Goal: Task Accomplishment & Management: Complete application form

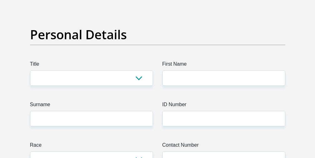
scroll to position [63, 0]
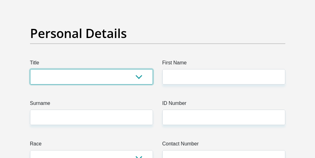
click at [132, 76] on select "Mr Ms Mrs Dr [PERSON_NAME]" at bounding box center [91, 76] width 123 height 15
select select "Mrs"
click at [30, 69] on select "Mr Ms Mrs Dr [PERSON_NAME]" at bounding box center [91, 76] width 123 height 15
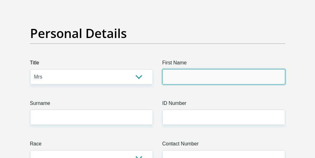
click at [183, 78] on input "First Name" at bounding box center [224, 76] width 123 height 15
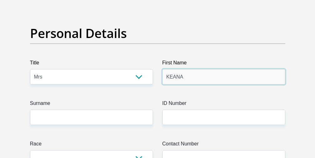
type input "KEANA"
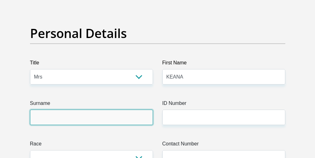
click at [93, 115] on input "Surname" at bounding box center [91, 116] width 123 height 15
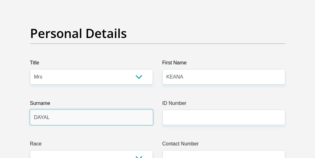
type input "DAYAL"
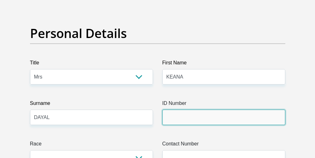
click at [176, 117] on input "ID Number" at bounding box center [224, 116] width 123 height 15
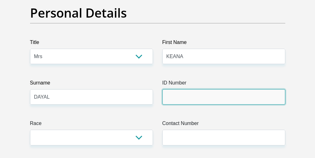
scroll to position [94, 0]
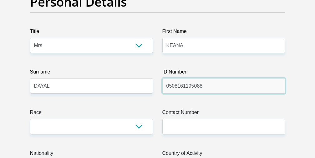
type input "0508161195088"
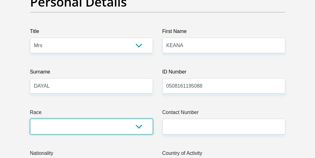
click at [140, 125] on select "Black Coloured Indian White Other" at bounding box center [91, 125] width 123 height 15
select select "3"
click at [30, 118] on select "Black Coloured Indian White Other" at bounding box center [91, 125] width 123 height 15
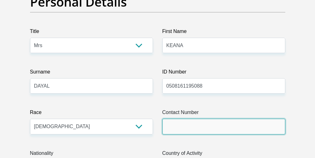
click at [193, 129] on input "Contact Number" at bounding box center [224, 125] width 123 height 15
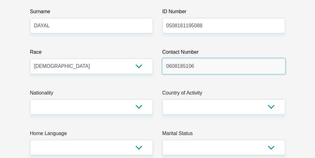
scroll to position [157, 0]
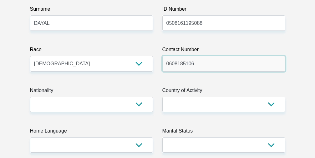
type input "0608185106"
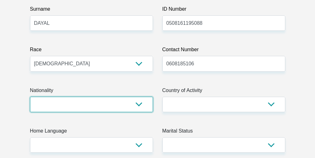
click at [137, 105] on select "[GEOGRAPHIC_DATA] [GEOGRAPHIC_DATA] [GEOGRAPHIC_DATA] [GEOGRAPHIC_DATA] [GEOGRA…" at bounding box center [91, 103] width 123 height 15
select select "ZAF"
click at [30, 96] on select "[GEOGRAPHIC_DATA] [GEOGRAPHIC_DATA] [GEOGRAPHIC_DATA] [GEOGRAPHIC_DATA] [GEOGRA…" at bounding box center [91, 103] width 123 height 15
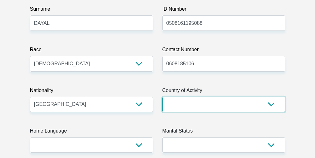
click at [260, 103] on select "[GEOGRAPHIC_DATA] [GEOGRAPHIC_DATA] [GEOGRAPHIC_DATA] [GEOGRAPHIC_DATA] [GEOGRA…" at bounding box center [224, 103] width 123 height 15
select select "ZAF"
click at [163, 96] on select "[GEOGRAPHIC_DATA] [GEOGRAPHIC_DATA] [GEOGRAPHIC_DATA] [GEOGRAPHIC_DATA] [GEOGRA…" at bounding box center [224, 103] width 123 height 15
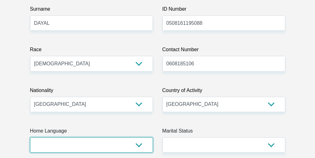
click at [139, 149] on select "Afrikaans English Sepedi South Ndebele Southern Sotho Swati Tsonga Tswana Venda…" at bounding box center [91, 144] width 123 height 15
select select "eng"
click at [30, 137] on select "Afrikaans English Sepedi South Ndebele Southern Sotho Swati Tsonga Tswana Venda…" at bounding box center [91, 144] width 123 height 15
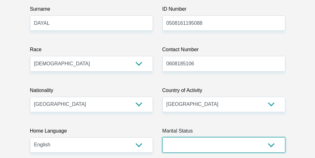
click at [272, 145] on select "Married ANC Single Divorced Widowed Married COP or Customary Law" at bounding box center [224, 144] width 123 height 15
select select "2"
click at [163, 137] on select "Married ANC Single Divorced Widowed Married COP or Customary Law" at bounding box center [224, 144] width 123 height 15
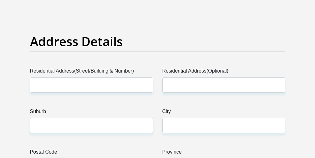
scroll to position [313, 0]
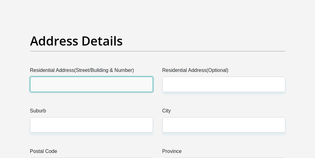
click at [80, 83] on input "Residential Address(Street/Building & Number)" at bounding box center [91, 83] width 123 height 15
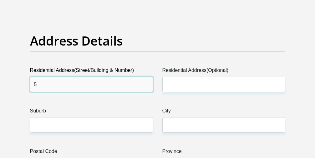
type input "5"
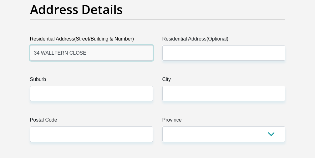
type input "34 WALLFERN CLOSE"
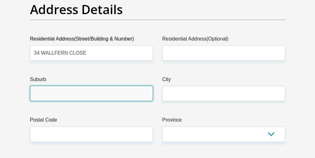
click at [90, 92] on input "Suburb" at bounding box center [91, 93] width 123 height 15
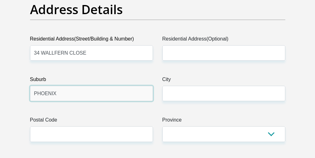
type input "PHOENIX"
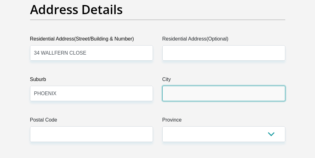
click at [174, 94] on input "City" at bounding box center [224, 93] width 123 height 15
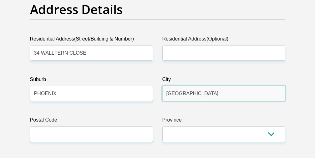
type input "[GEOGRAPHIC_DATA]"
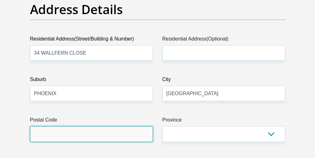
click at [128, 132] on input "Postal Code" at bounding box center [91, 133] width 123 height 15
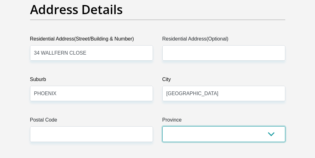
click at [212, 132] on select "Eastern Cape Free State [GEOGRAPHIC_DATA] [GEOGRAPHIC_DATA][DATE] [GEOGRAPHIC_D…" at bounding box center [224, 133] width 123 height 15
select select "[GEOGRAPHIC_DATA][DATE]"
click at [163, 126] on select "Eastern Cape Free State [GEOGRAPHIC_DATA] [GEOGRAPHIC_DATA][DATE] [GEOGRAPHIC_D…" at bounding box center [224, 133] width 123 height 15
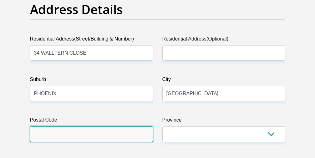
click at [87, 132] on input "Postal Code" at bounding box center [91, 133] width 123 height 15
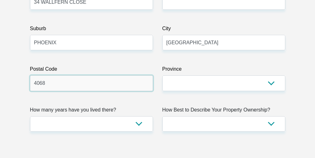
scroll to position [407, 0]
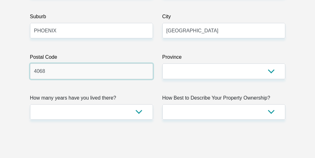
type input "4068"
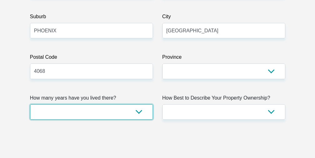
click at [138, 111] on select "less than 1 year 1-3 years 3-5 years 5+ years" at bounding box center [91, 111] width 123 height 15
select select "2"
click at [30, 104] on select "less than 1 year 1-3 years 3-5 years 5+ years" at bounding box center [91, 111] width 123 height 15
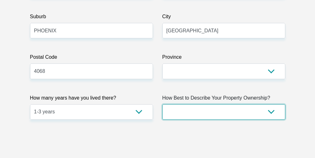
click at [258, 111] on select "Owned Rented Family Owned Company Dwelling" at bounding box center [224, 111] width 123 height 15
select select "Rented"
click at [163, 104] on select "Owned Rented Family Owned Company Dwelling" at bounding box center [224, 111] width 123 height 15
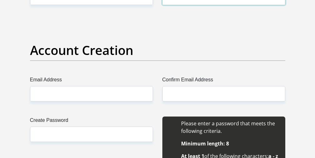
scroll to position [532, 0]
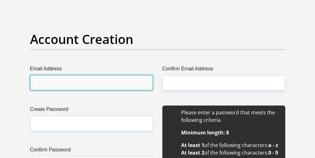
click at [88, 84] on input "Email Address" at bounding box center [91, 82] width 123 height 15
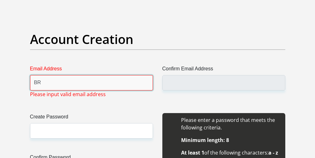
type input "B"
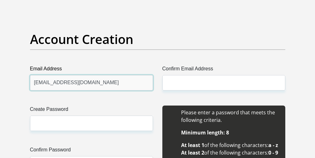
type input "[EMAIL_ADDRESS][DOMAIN_NAME]"
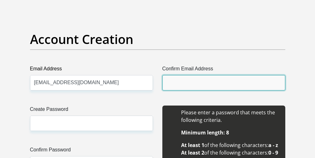
click at [179, 84] on input "Confirm Email Address" at bounding box center [224, 82] width 123 height 15
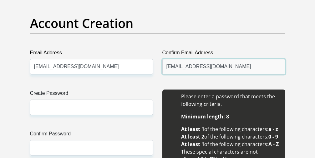
scroll to position [564, 0]
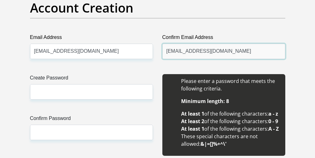
type input "[EMAIL_ADDRESS][DOMAIN_NAME]"
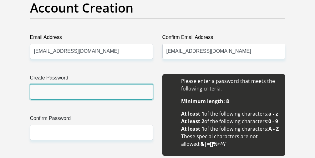
click at [97, 92] on input "Create Password" at bounding box center [91, 91] width 123 height 15
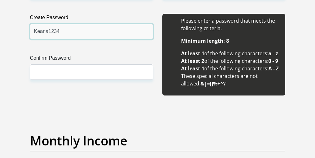
scroll to position [626, 0]
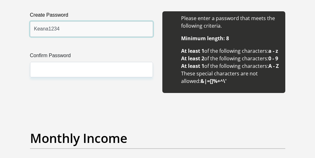
type input "Keana1234"
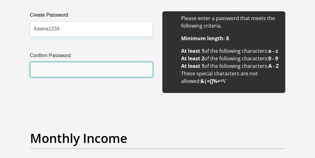
click at [99, 68] on input "Confirm Password" at bounding box center [91, 69] width 123 height 15
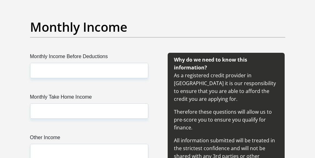
scroll to position [752, 0]
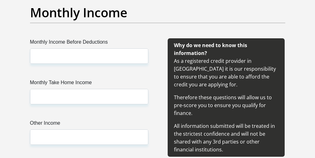
type input "Keana1234"
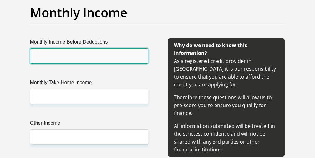
click at [97, 64] on input "Monthly Income Before Deductions" at bounding box center [89, 55] width 118 height 15
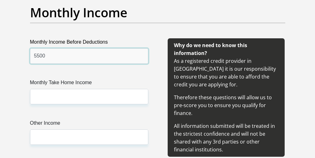
type input "5500"
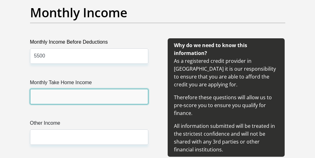
click at [88, 104] on input "Monthly Take Home Income" at bounding box center [89, 96] width 118 height 15
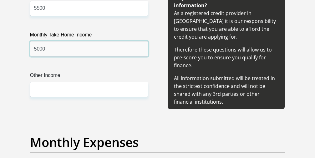
scroll to position [814, 0]
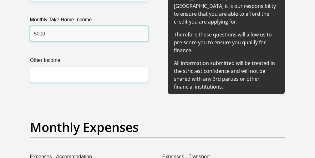
type input "5000"
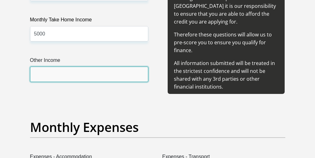
click at [77, 82] on input "Other Income" at bounding box center [89, 73] width 118 height 15
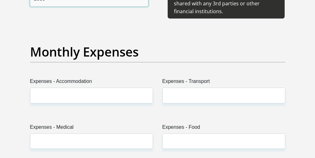
scroll to position [908, 0]
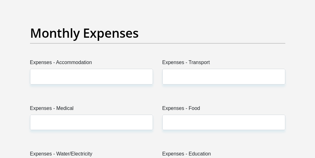
type input "2000"
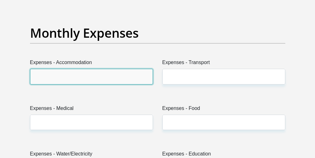
click at [85, 84] on input "Expenses - Accommodation" at bounding box center [91, 76] width 123 height 15
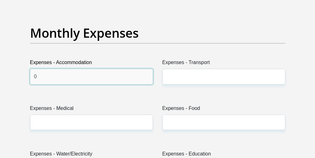
type input "0"
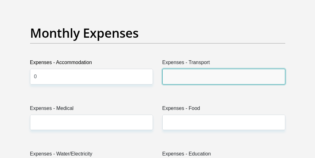
click at [176, 84] on input "Expenses - Transport" at bounding box center [224, 76] width 123 height 15
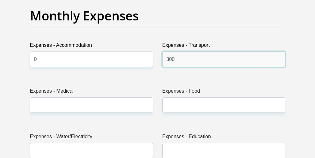
scroll to position [940, 0]
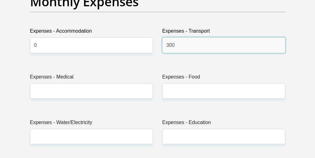
type input "300"
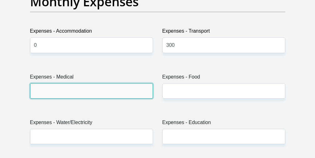
click at [97, 98] on input "Expenses - Medical" at bounding box center [91, 90] width 123 height 15
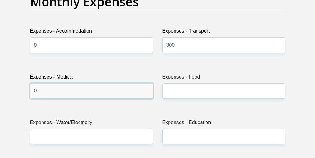
type input "0"
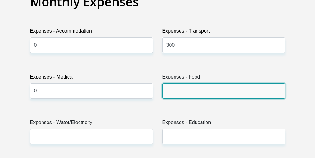
click at [172, 98] on input "Expenses - Food" at bounding box center [224, 90] width 123 height 15
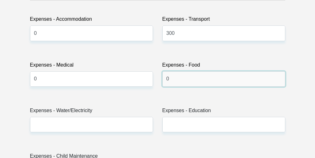
scroll to position [971, 0]
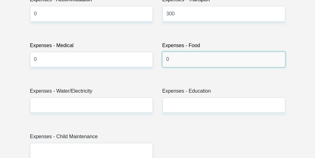
type input "0"
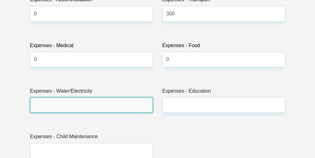
click at [108, 112] on input "Expenses - Water/Electricity" at bounding box center [91, 104] width 123 height 15
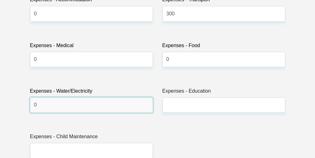
type input "0"
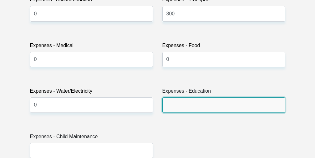
click at [168, 112] on input "Expenses - Education" at bounding box center [224, 104] width 123 height 15
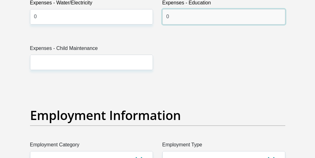
scroll to position [1065, 0]
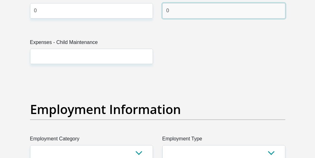
type input "0"
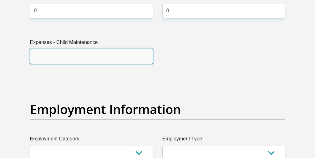
click at [99, 64] on input "Expenses - Child Maintenance" at bounding box center [91, 56] width 123 height 15
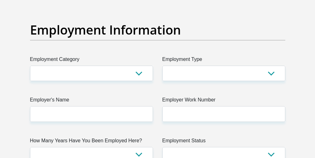
scroll to position [1159, 0]
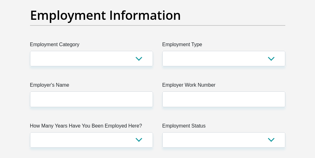
type input "0"
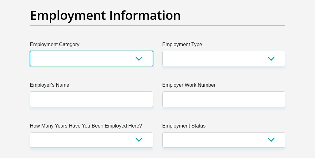
click at [136, 66] on select "AGRICULTURE ALCOHOL & TOBACCO CONSTRUCTION MATERIALS METALLURGY EQUIPMENT FOR R…" at bounding box center [91, 58] width 123 height 15
select select "69"
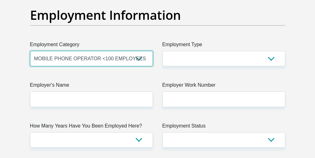
click at [30, 66] on select "AGRICULTURE ALCOHOL & TOBACCO CONSTRUCTION MATERIALS METALLURGY EQUIPMENT FOR R…" at bounding box center [91, 58] width 123 height 15
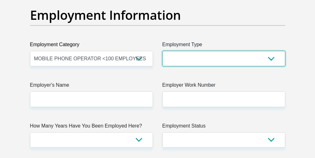
click at [252, 66] on select "College/Lecturer Craft Seller Creative Driver Executive Farmer Forces - Non Com…" at bounding box center [224, 58] width 123 height 15
select select "Licenced Professional"
click at [163, 66] on select "College/Lecturer Craft Seller Creative Driver Executive Farmer Forces - Non Com…" at bounding box center [224, 58] width 123 height 15
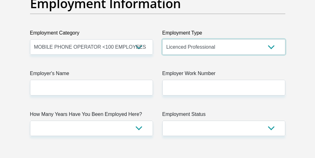
scroll to position [1190, 0]
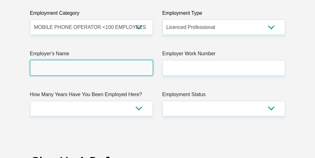
click at [132, 75] on input "Employer's Name" at bounding box center [91, 67] width 123 height 15
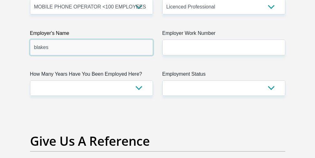
scroll to position [1222, 0]
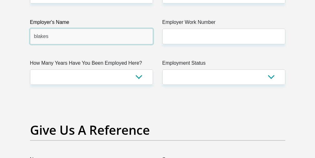
type input "blakes"
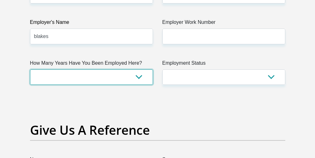
click at [136, 85] on select "less than 1 year 1-3 years 3-5 years 5+ years" at bounding box center [91, 76] width 123 height 15
select select "6"
click at [30, 85] on select "less than 1 year 1-3 years 3-5 years 5+ years" at bounding box center [91, 76] width 123 height 15
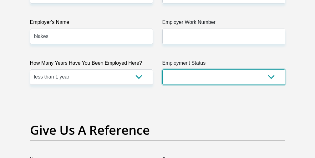
click at [257, 85] on select "Permanent/Full-time Part-time/Casual [DEMOGRAPHIC_DATA] Worker Self-Employed Ho…" at bounding box center [224, 76] width 123 height 15
select select "1"
click at [163, 85] on select "Permanent/Full-time Part-time/Casual [DEMOGRAPHIC_DATA] Worker Self-Employed Ho…" at bounding box center [224, 76] width 123 height 15
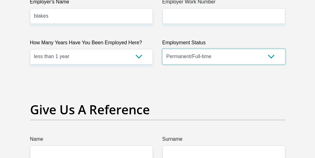
scroll to position [1253, 0]
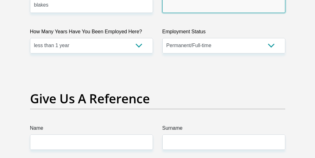
click at [182, 13] on input "Employer Work Number" at bounding box center [224, 4] width 123 height 15
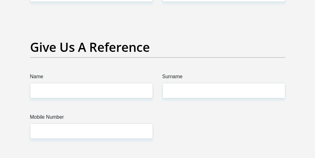
scroll to position [1316, 0]
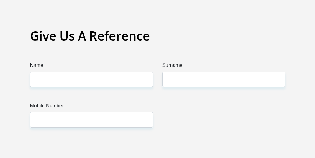
type input "0828481814"
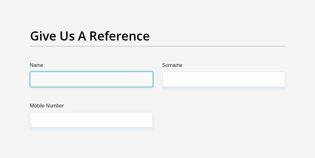
click at [115, 87] on input "Name" at bounding box center [91, 78] width 123 height 15
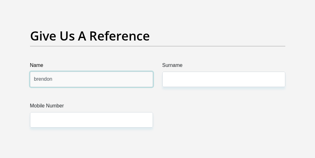
type input "brendon"
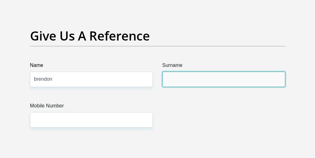
click at [183, 87] on input "Surname" at bounding box center [224, 78] width 123 height 15
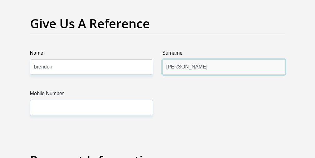
scroll to position [1347, 0]
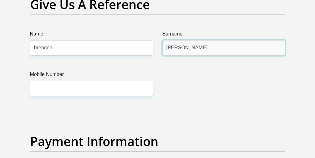
type input "[PERSON_NAME]"
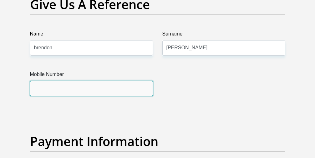
click at [81, 96] on input "Mobile Number" at bounding box center [91, 88] width 123 height 15
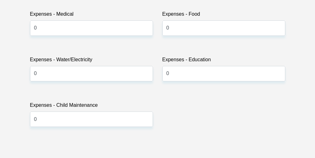
scroll to position [814, 0]
